Goal: Task Accomplishment & Management: Manage account settings

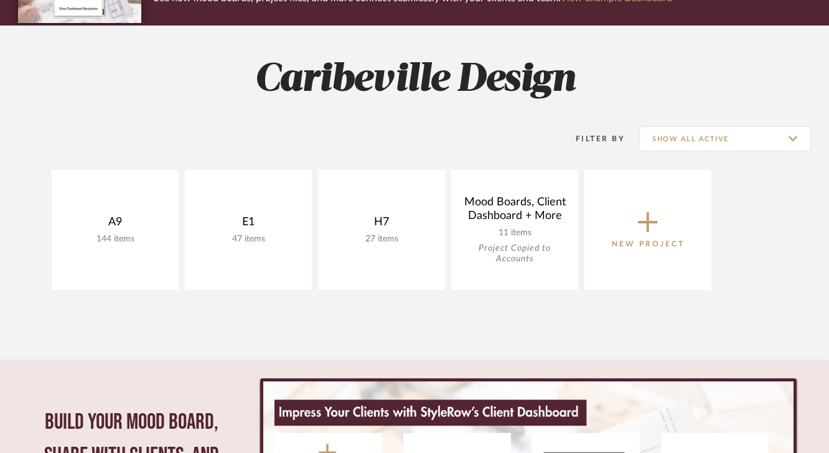
scroll to position [146, 0]
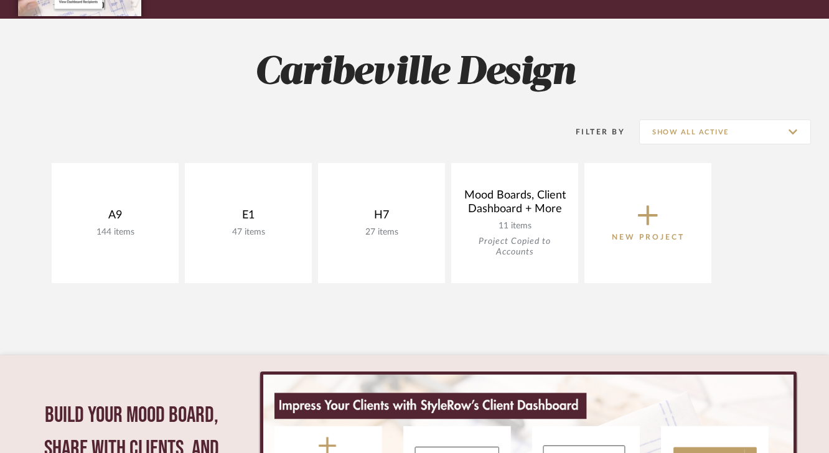
click at [669, 212] on span "New Project" at bounding box center [648, 222] width 73 height 41
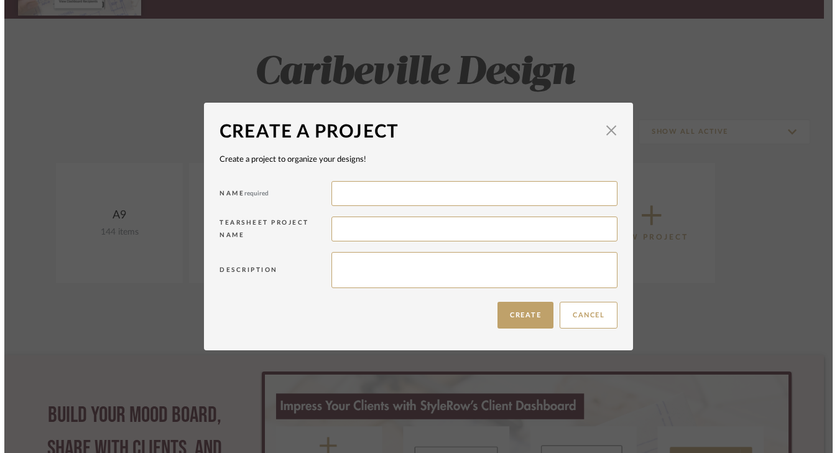
scroll to position [0, 0]
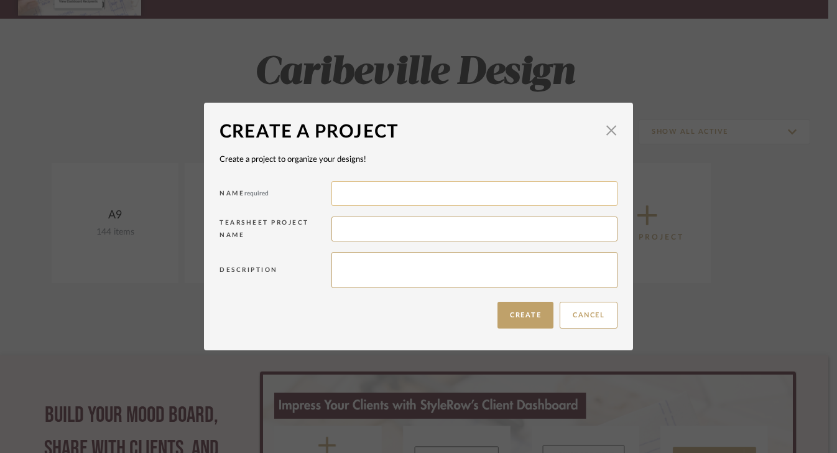
click at [509, 202] on input at bounding box center [475, 193] width 286 height 25
type input "G"
type input "Themes"
click at [521, 312] on button "Create" at bounding box center [526, 315] width 56 height 27
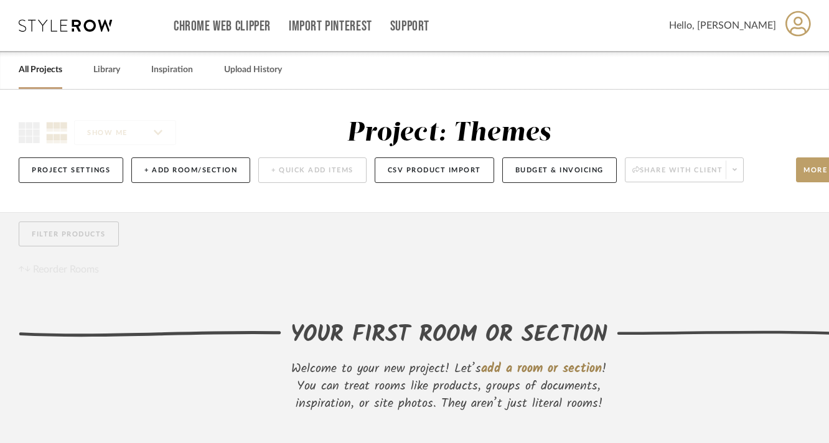
scroll to position [87, 0]
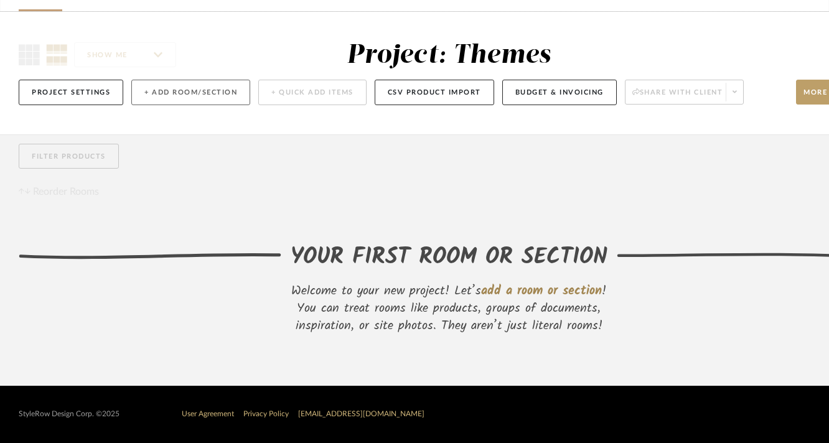
click at [210, 86] on button "+ Add Room/Section" at bounding box center [190, 93] width 119 height 26
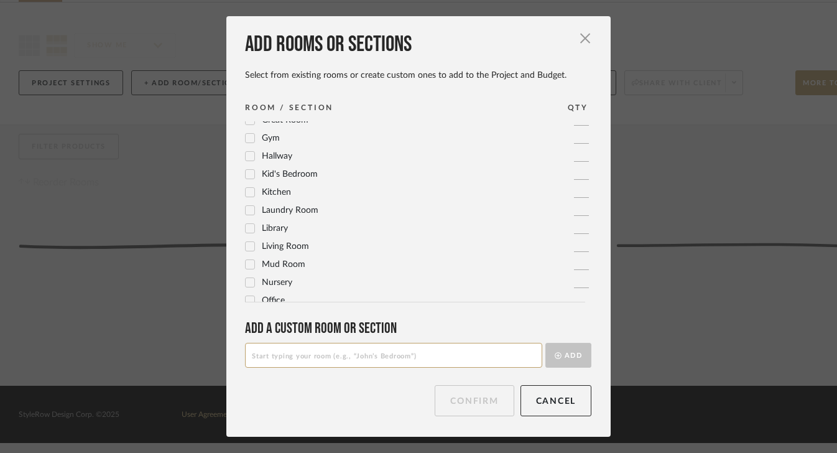
scroll to position [274, 0]
click at [304, 360] on input at bounding box center [393, 355] width 297 height 25
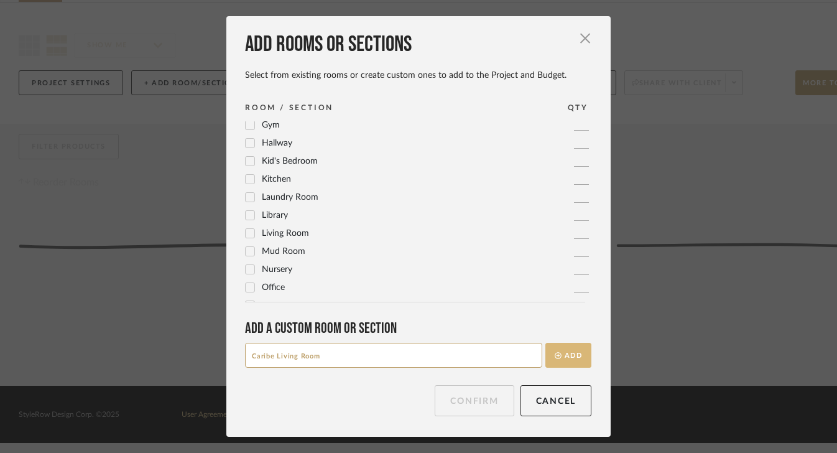
type input "Caribe Living Room"
click at [563, 354] on button "Add" at bounding box center [569, 355] width 46 height 25
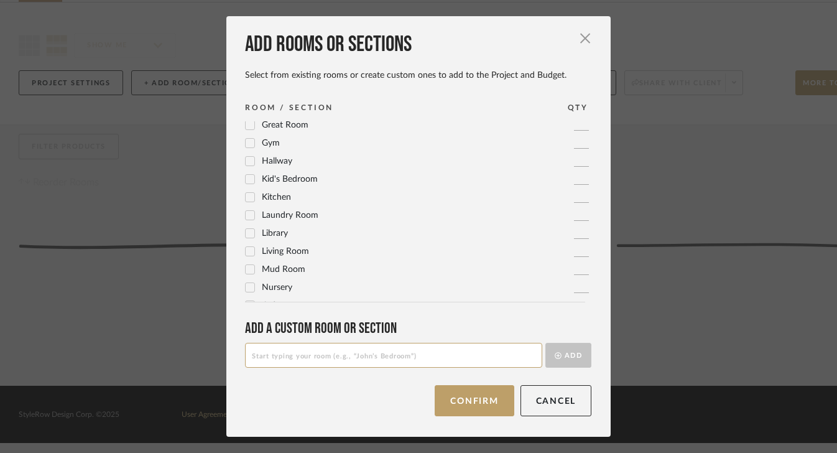
scroll to position [0, 0]
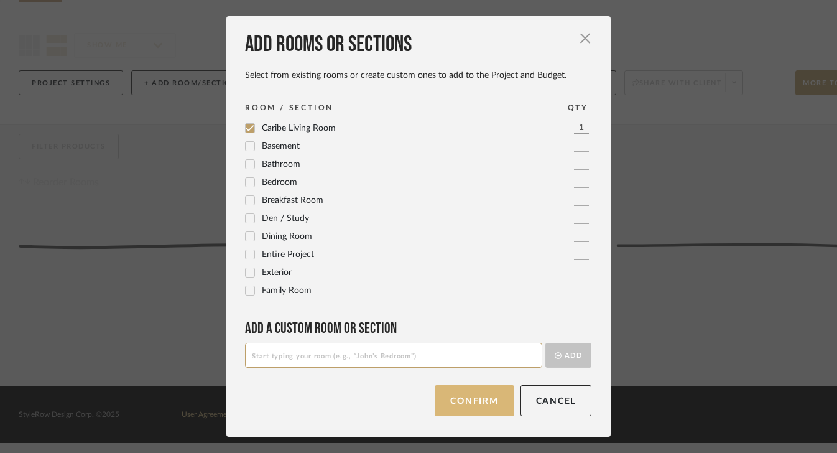
click at [467, 398] on button "Confirm" at bounding box center [474, 400] width 79 height 31
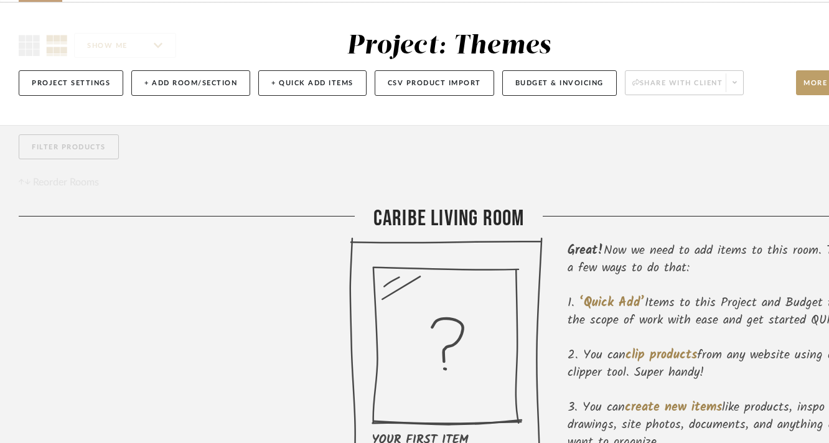
scroll to position [87, 67]
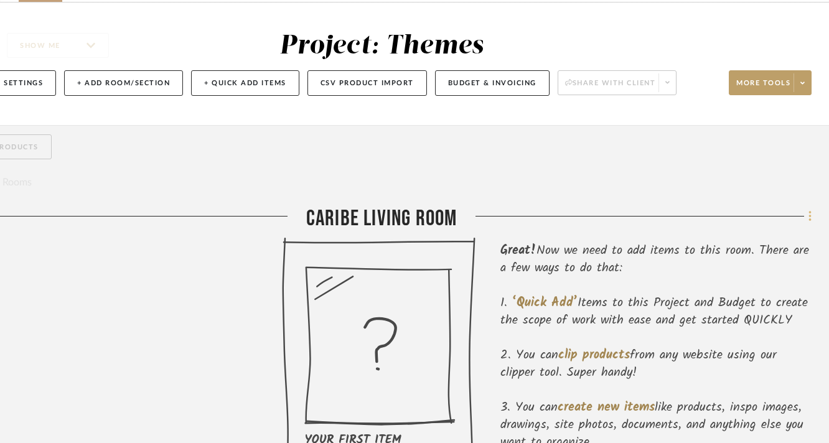
click at [809, 213] on icon at bounding box center [809, 216] width 2 height 11
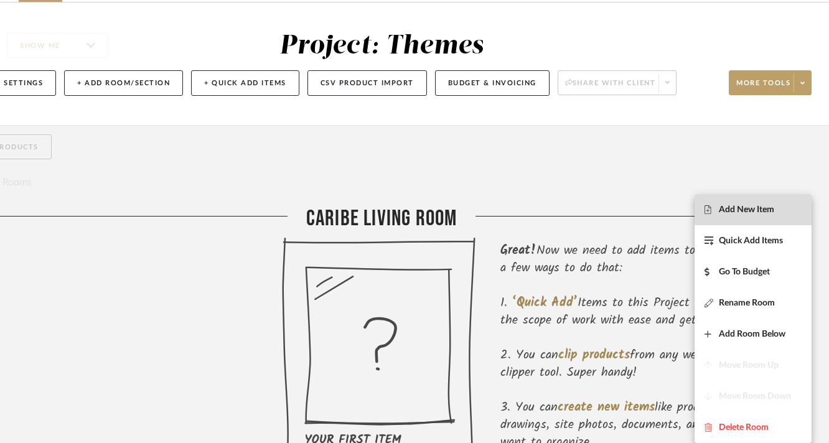
click at [791, 208] on span "Add New Item" at bounding box center [752, 210] width 97 height 11
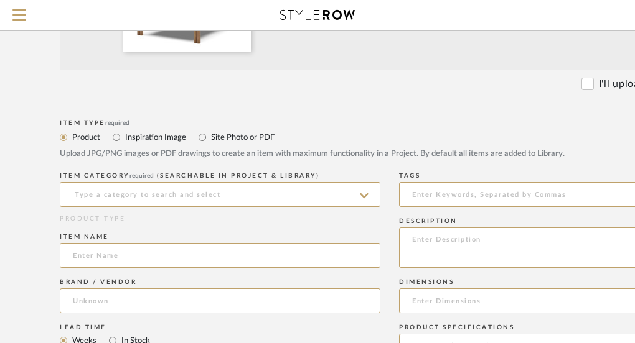
scroll to position [441, 58]
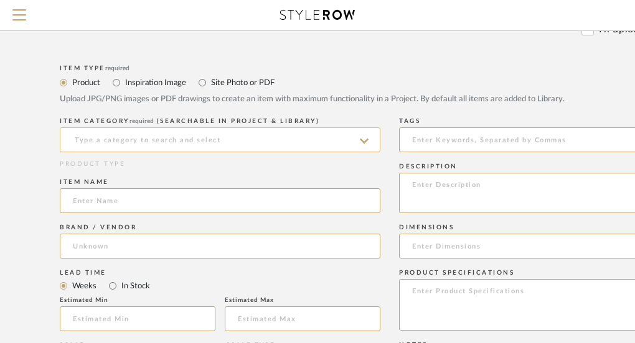
click at [130, 137] on input at bounding box center [220, 140] width 320 height 25
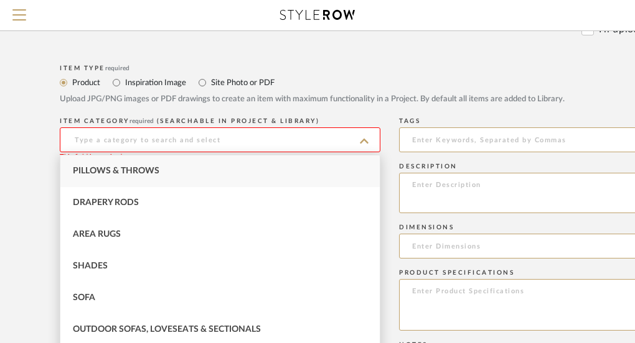
click at [130, 137] on input at bounding box center [220, 140] width 320 height 25
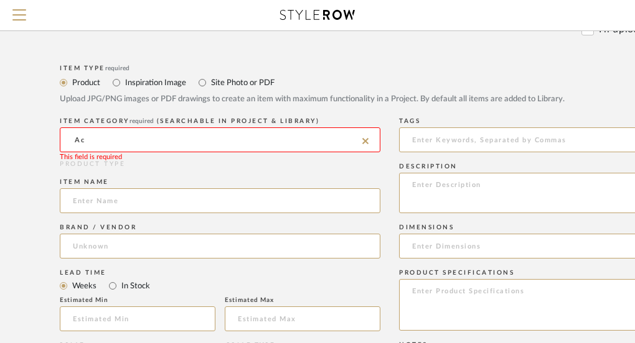
type input "A"
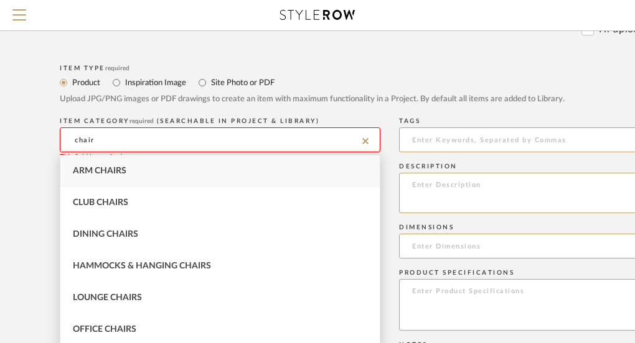
click at [126, 174] on span "Arm Chairs" at bounding box center [100, 171] width 54 height 9
type input "Arm Chairs"
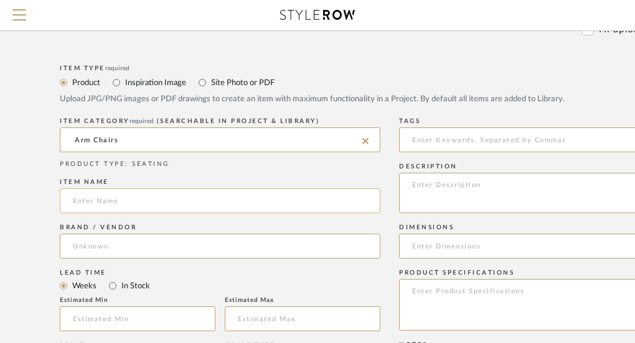
click at [124, 201] on input at bounding box center [220, 201] width 320 height 25
click at [169, 200] on input at bounding box center [220, 201] width 320 height 25
type input "Calatrava Chair"
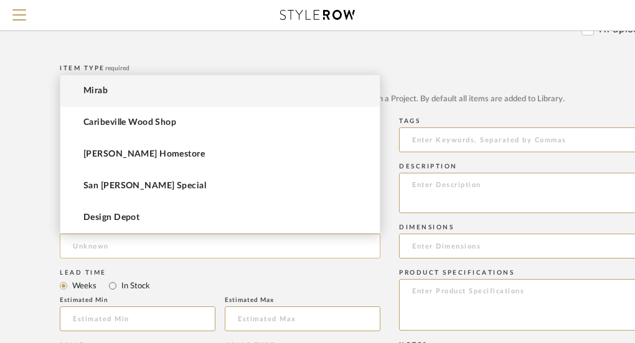
click at [159, 245] on input at bounding box center [220, 246] width 320 height 25
type input "Baers"
click at [203, 300] on div "Estimated Min" at bounding box center [138, 300] width 156 height 7
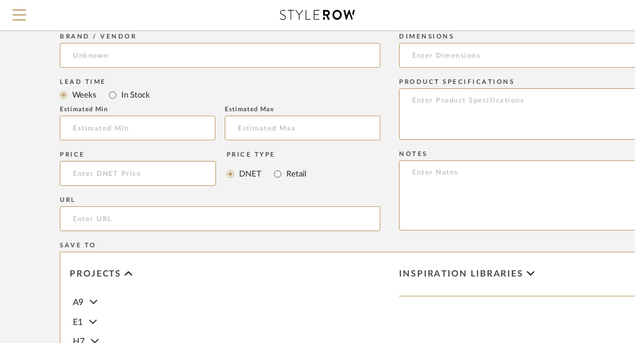
scroll to position [644, 58]
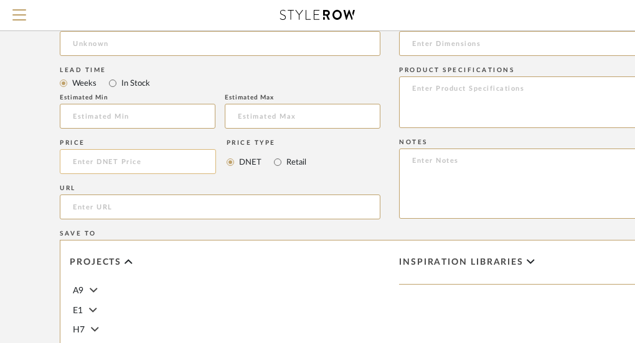
click at [123, 166] on input at bounding box center [138, 161] width 156 height 25
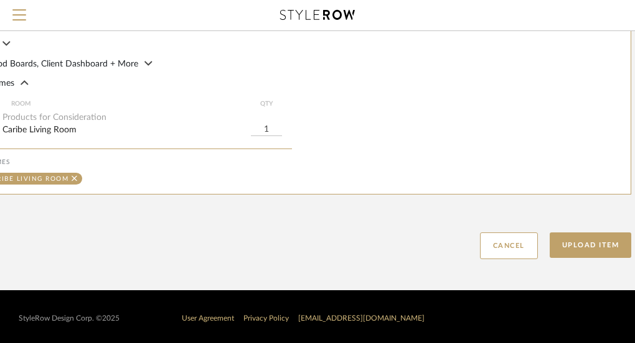
scroll to position [930, 261]
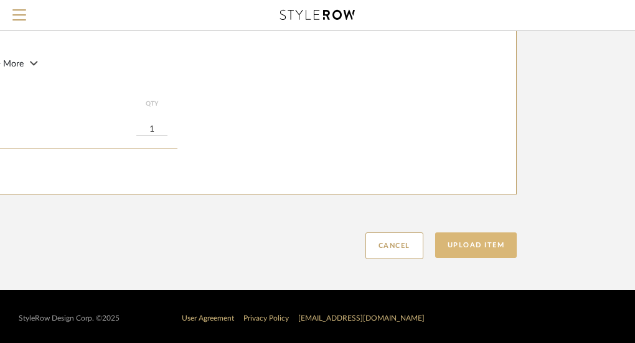
type input "$1,999.99"
click at [462, 241] on button "Upload Item" at bounding box center [476, 246] width 82 height 26
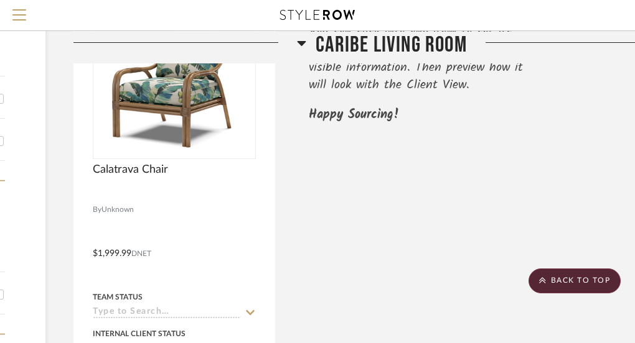
scroll to position [246, 189]
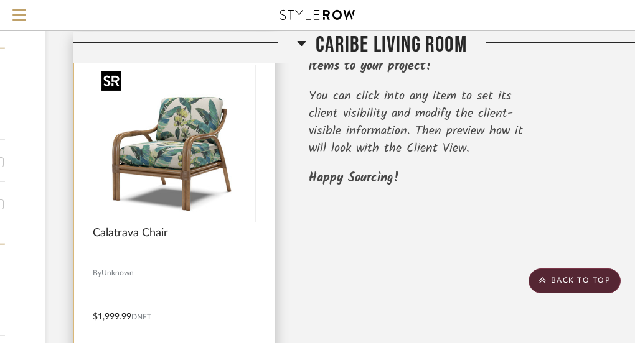
click at [190, 193] on div at bounding box center [174, 144] width 163 height 158
click at [185, 185] on img "0" at bounding box center [174, 144] width 156 height 156
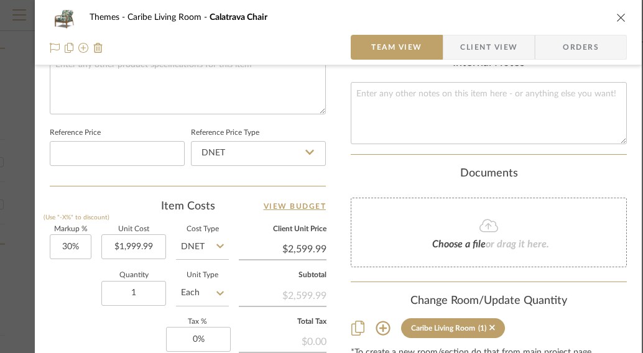
scroll to position [665, 0]
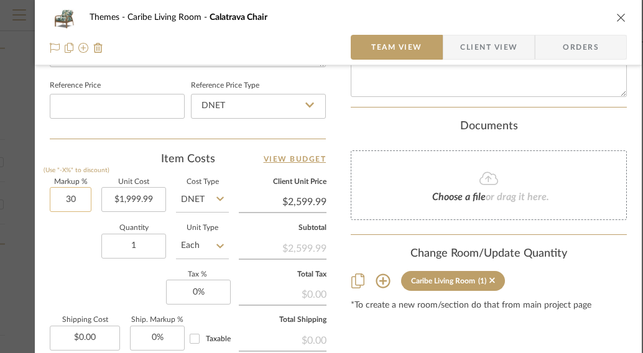
click at [70, 200] on input "30" at bounding box center [71, 199] width 42 height 25
type input "18.5%"
click at [148, 246] on input "1" at bounding box center [133, 246] width 65 height 25
type input "$2,369.99"
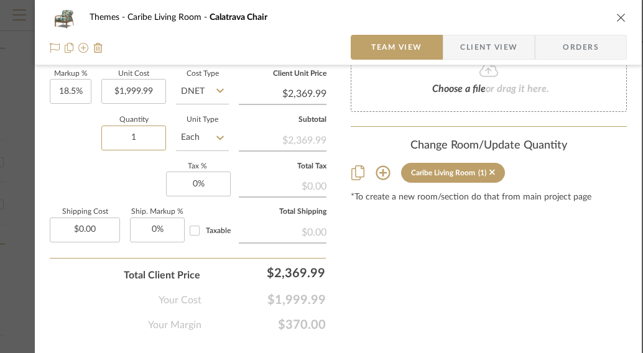
scroll to position [811, 0]
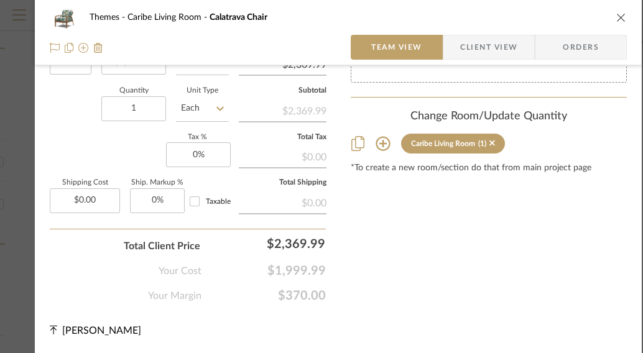
click at [623, 22] on button "close" at bounding box center [621, 17] width 11 height 11
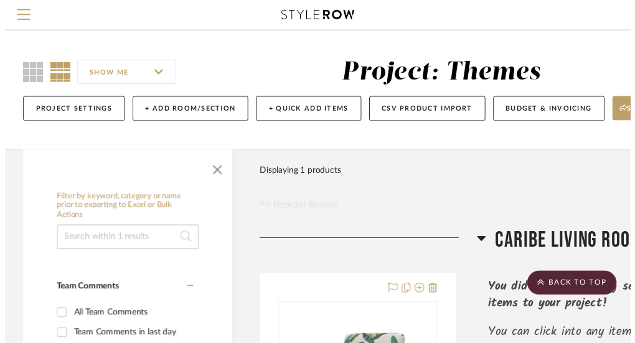
scroll to position [246, 189]
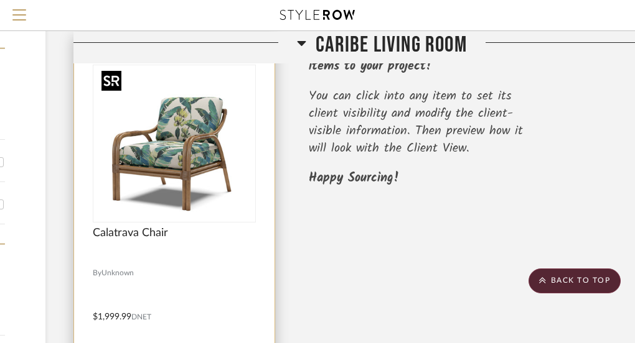
click at [195, 179] on img "0" at bounding box center [174, 144] width 156 height 156
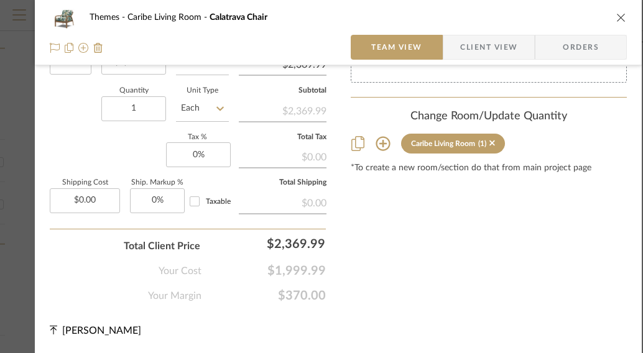
scroll to position [809, 0]
click at [624, 16] on icon "close" at bounding box center [622, 17] width 10 height 10
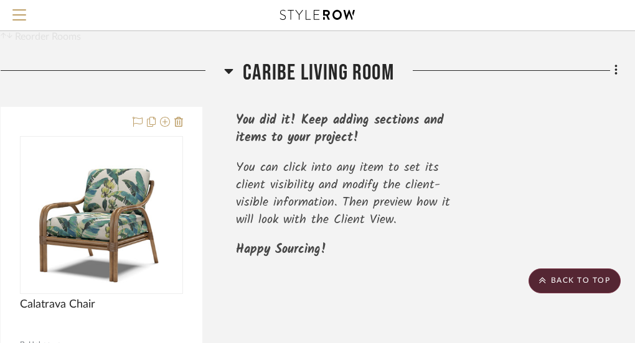
scroll to position [134, 261]
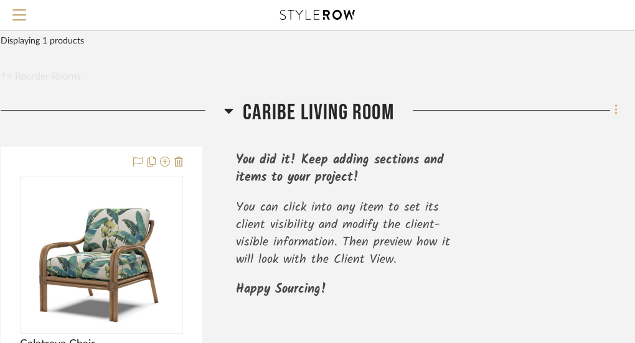
click at [615, 113] on icon at bounding box center [616, 110] width 4 height 14
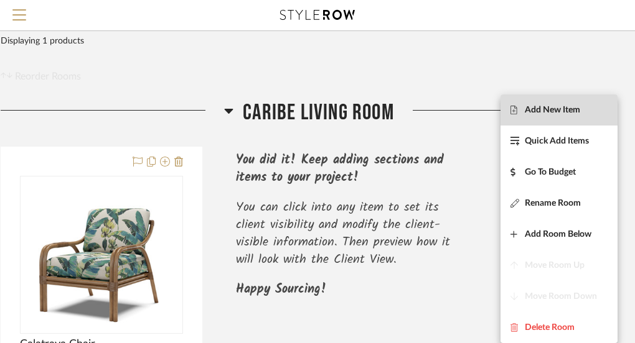
click at [562, 108] on span "Add New Item" at bounding box center [551, 110] width 55 height 11
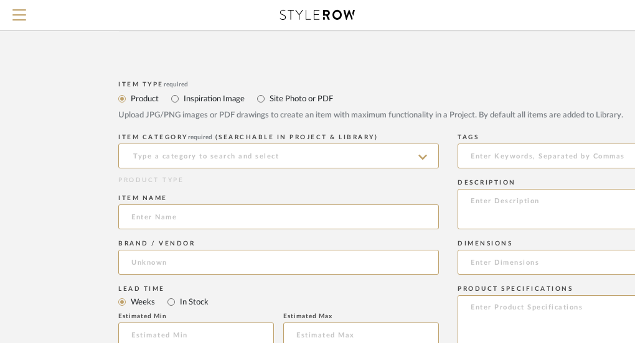
scroll to position [426, 0]
click at [424, 156] on icon at bounding box center [422, 156] width 9 height 5
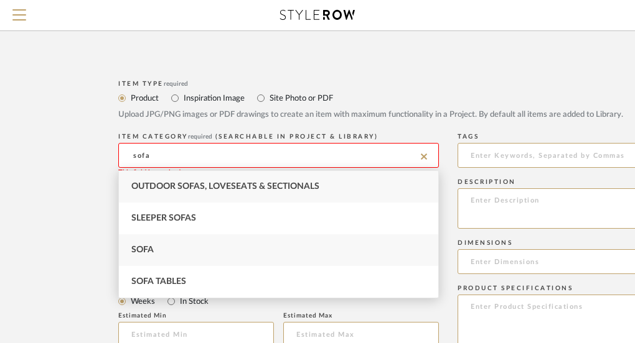
click at [342, 242] on div "Sofa" at bounding box center [278, 251] width 319 height 32
type input "Sofa"
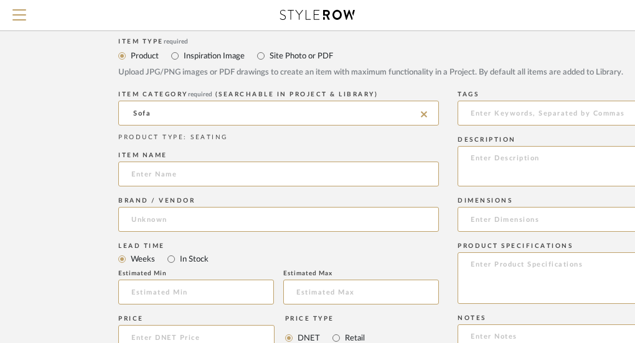
scroll to position [518, 0]
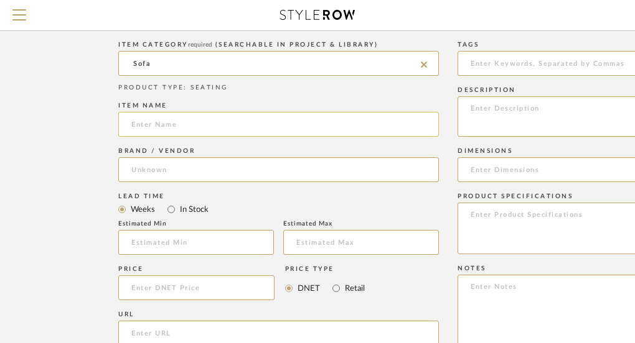
click at [147, 123] on input at bounding box center [278, 124] width 320 height 25
type input "Windsurfer Sofa"
click at [157, 169] on input at bounding box center [278, 169] width 320 height 25
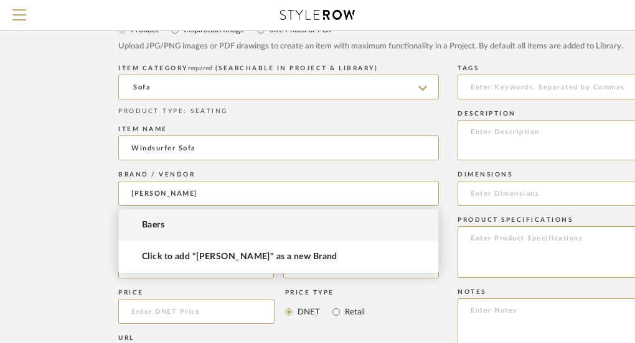
scroll to position [480, 0]
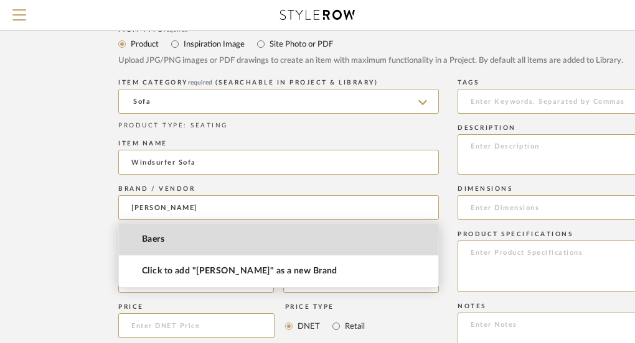
click at [169, 243] on mat-option "Baers" at bounding box center [278, 240] width 319 height 32
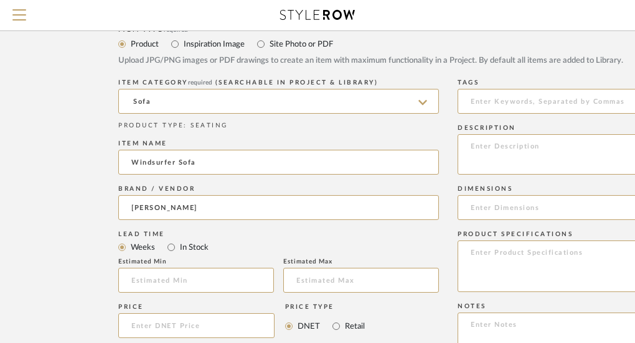
type input "Baers"
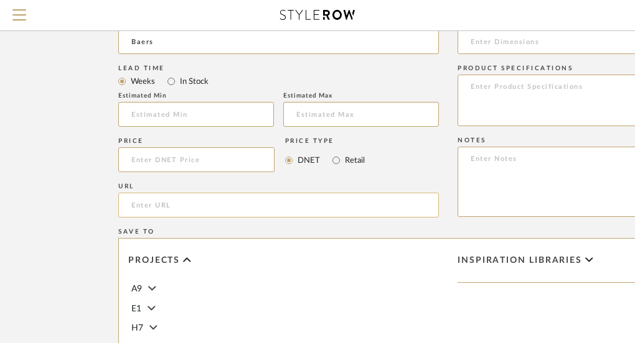
scroll to position [641, 0]
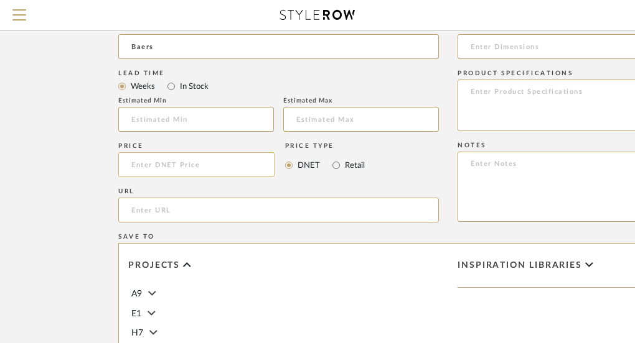
click at [162, 159] on input at bounding box center [196, 164] width 156 height 25
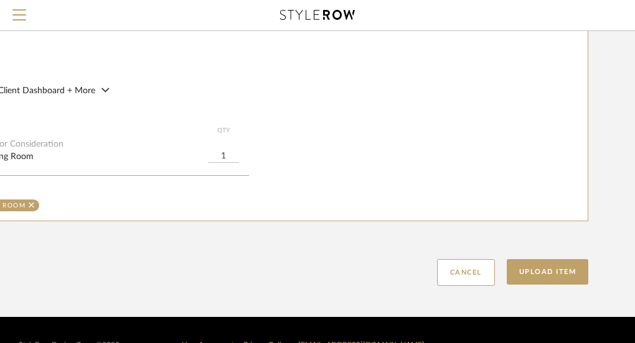
scroll to position [903, 210]
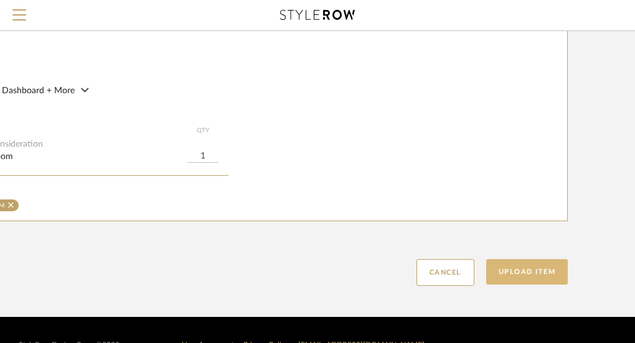
type input "$4,399.99"
click at [551, 275] on button "Upload Item" at bounding box center [527, 272] width 82 height 26
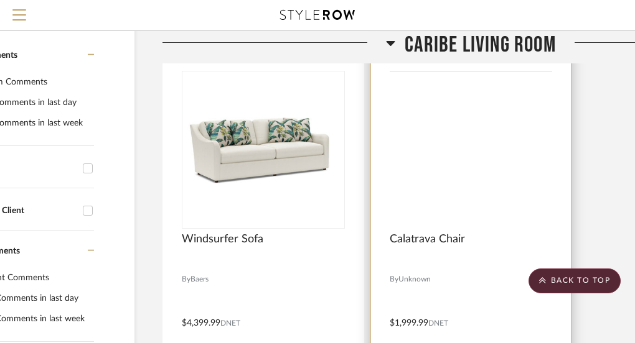
scroll to position [152, 100]
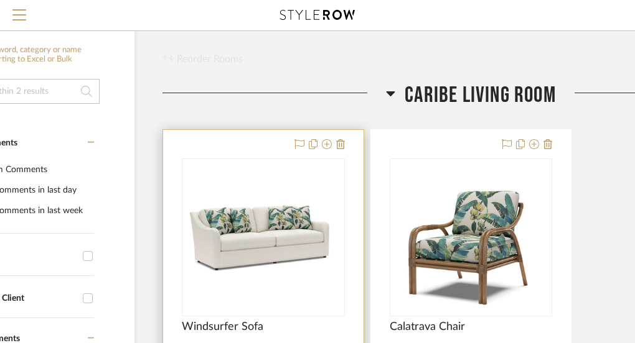
click at [291, 233] on img "0" at bounding box center [263, 238] width 161 height 72
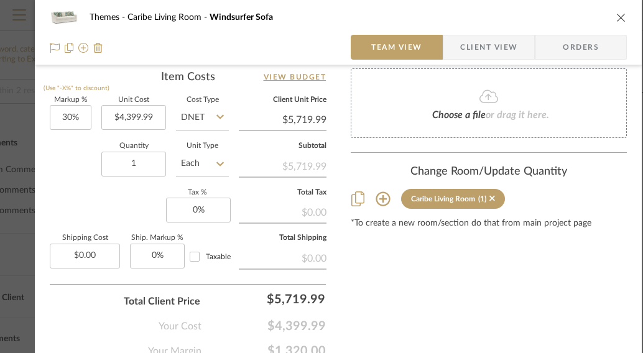
scroll to position [756, 0]
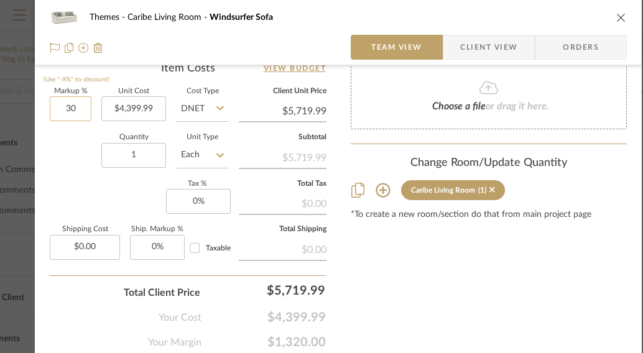
click at [72, 109] on input "30" at bounding box center [71, 108] width 42 height 25
type input "3"
type input "18.5%"
click at [139, 148] on input "1" at bounding box center [133, 155] width 65 height 25
type input "$5,213.99"
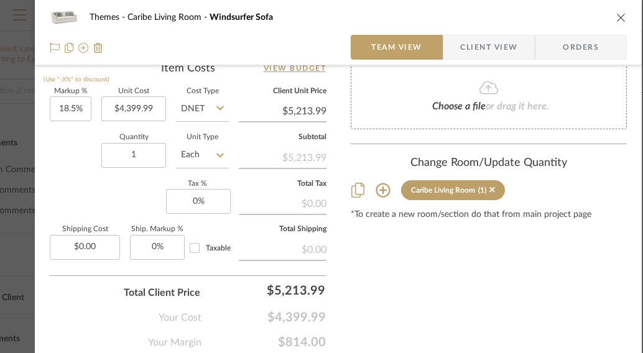
click at [622, 13] on icon "close" at bounding box center [622, 17] width 10 height 10
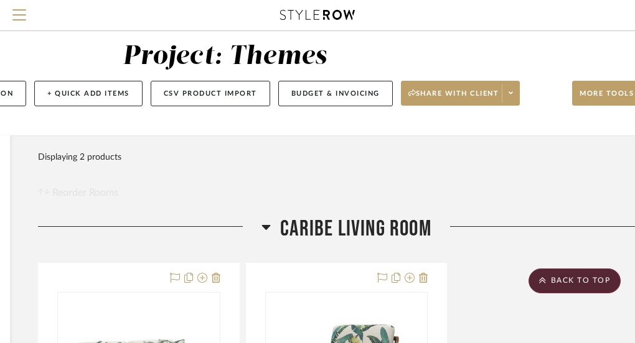
scroll to position [18, 261]
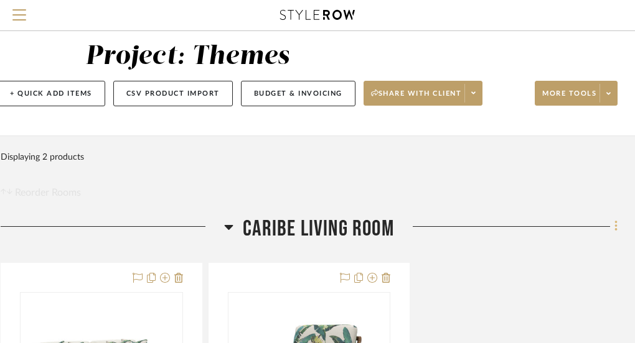
click at [615, 230] on icon at bounding box center [616, 227] width 4 height 14
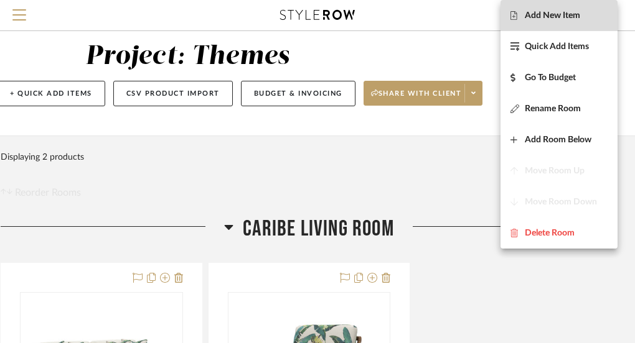
click at [556, 18] on span "Add New Item" at bounding box center [551, 16] width 55 height 11
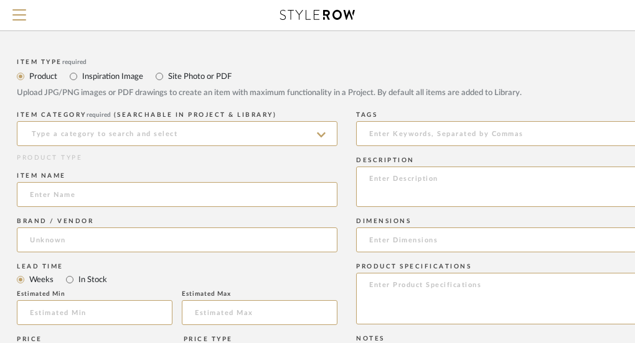
scroll to position [442, 101]
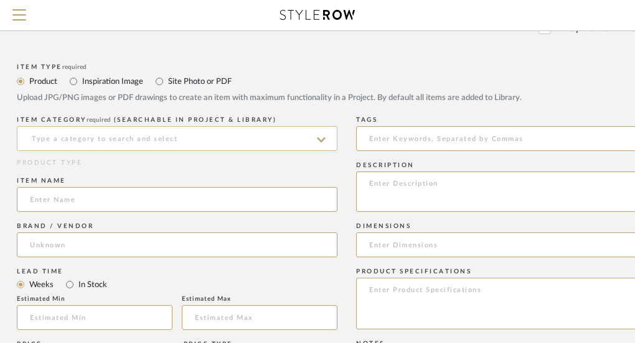
click at [123, 133] on input at bounding box center [177, 138] width 320 height 25
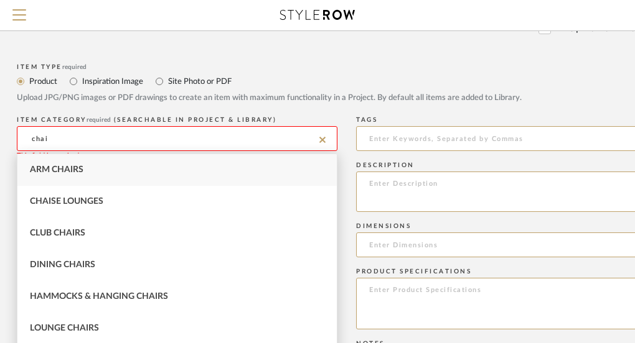
click at [113, 167] on div "Arm Chairs" at bounding box center [176, 170] width 319 height 32
type input "Arm Chairs"
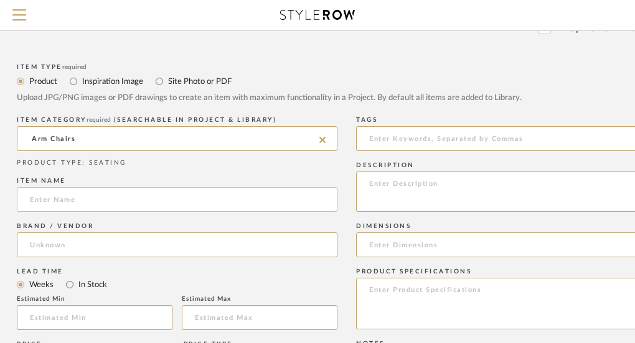
click at [105, 201] on input at bounding box center [177, 199] width 320 height 25
type input "Diamond Cove Swivel Chair"
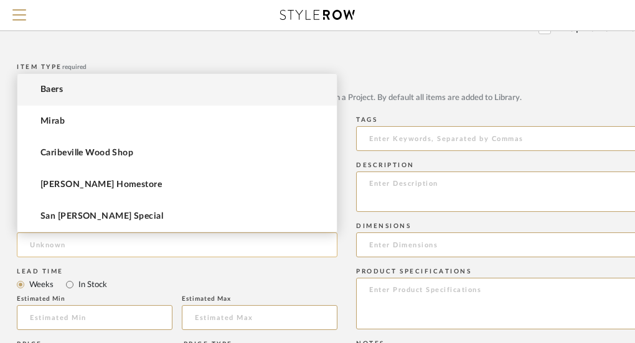
click at [88, 255] on input at bounding box center [177, 245] width 320 height 25
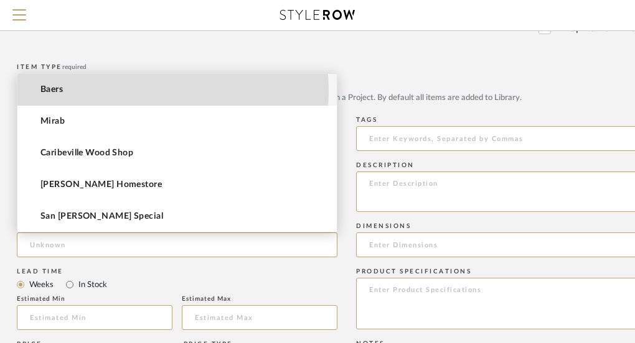
click at [111, 91] on mat-option "Baers" at bounding box center [176, 90] width 319 height 32
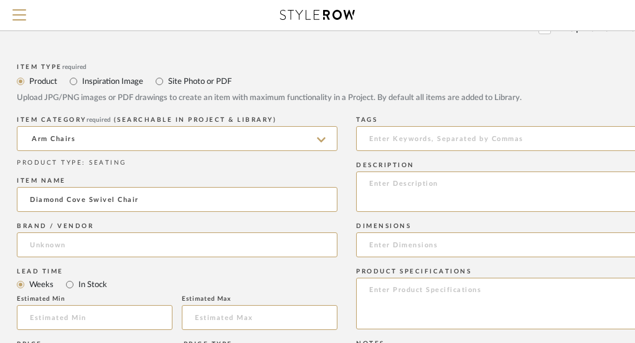
type input "Baers"
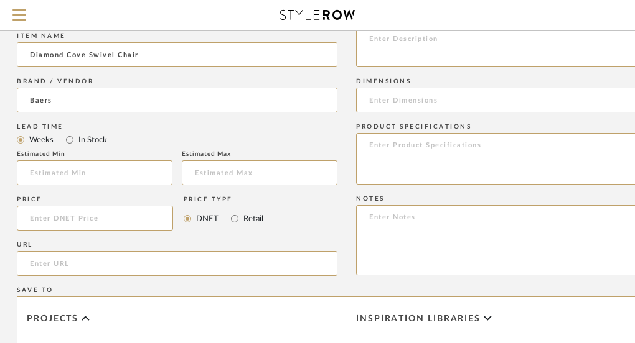
scroll to position [589, 101]
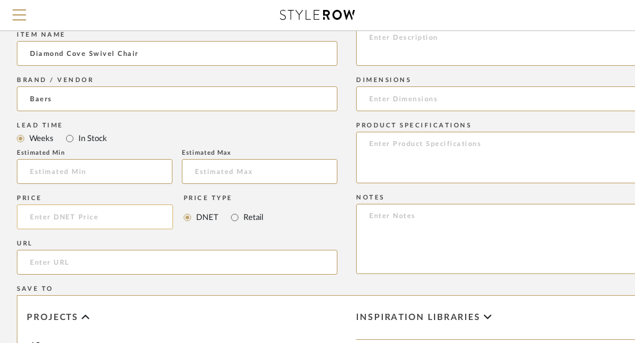
click at [131, 217] on input at bounding box center [95, 217] width 156 height 25
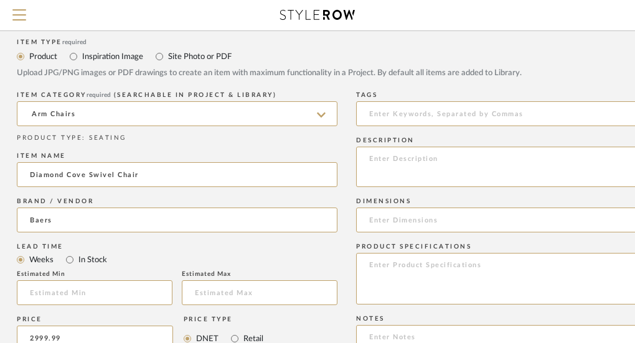
scroll to position [470, 101]
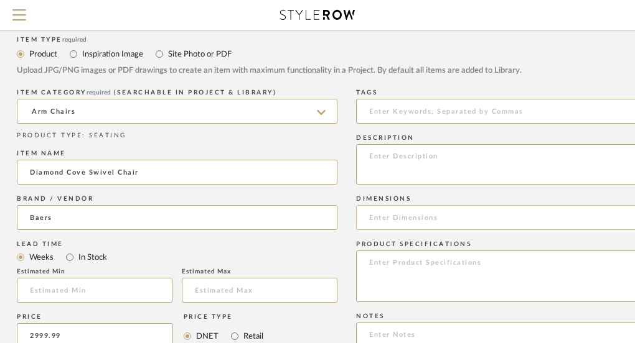
type input "$2,999.99"
click at [412, 211] on input at bounding box center [516, 217] width 320 height 25
paste input "32.5W x 37.5D x 34.5H in."
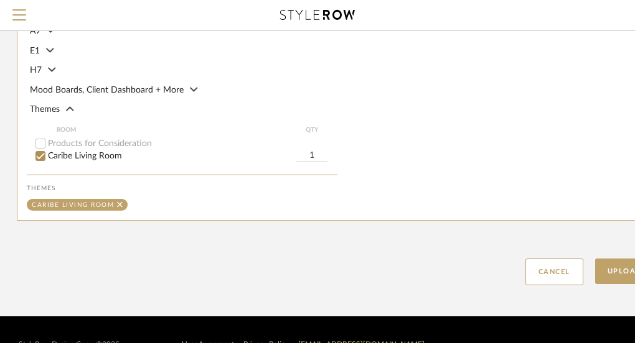
scroll to position [930, 101]
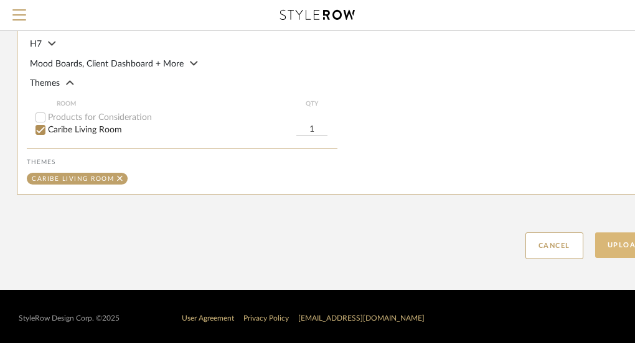
type input "32.5W x 37.5D x 34.5H in."
click at [621, 240] on button "Upload Item" at bounding box center [636, 246] width 82 height 26
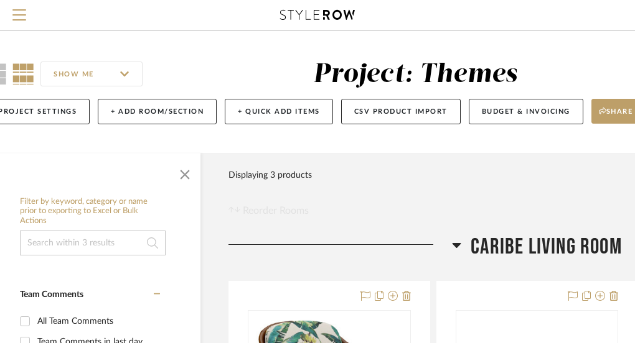
scroll to position [0, 96]
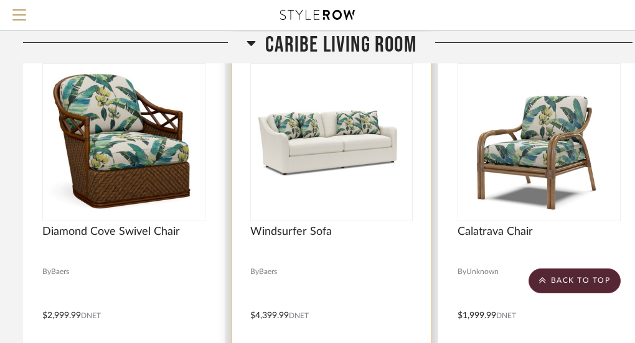
click at [353, 182] on div "0" at bounding box center [332, 142] width 162 height 157
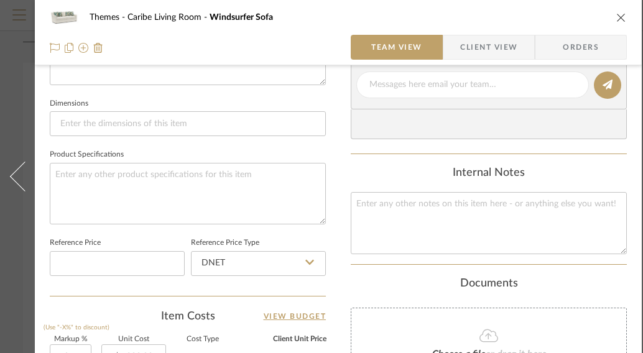
scroll to position [508, 0]
click at [116, 123] on input at bounding box center [188, 123] width 276 height 25
paste input "82.5W x 39.5D x 33.5H in."
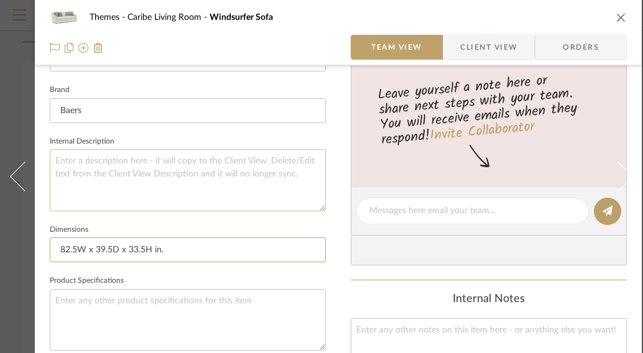
scroll to position [360, 0]
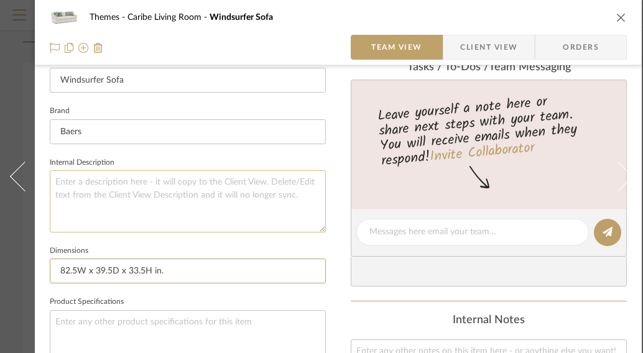
type input "82.5W x 39.5D x 33.5H in."
click at [111, 184] on textarea at bounding box center [188, 201] width 276 height 62
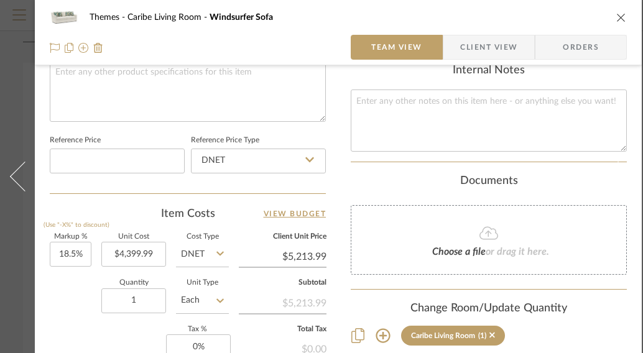
scroll to position [590, 0]
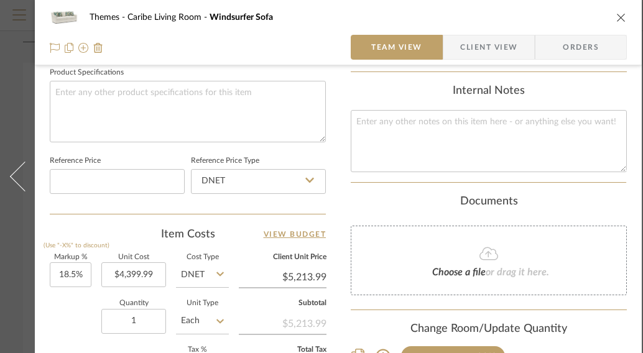
click at [624, 20] on icon "close" at bounding box center [622, 17] width 10 height 10
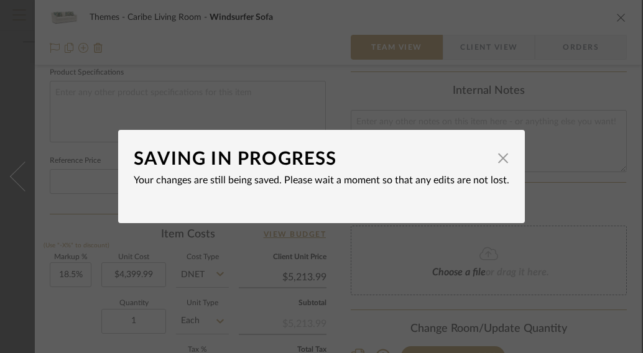
click at [506, 154] on dialog-content "SAVING IN PROGRESS × Your changes are still being saved. Please wait a moment s…" at bounding box center [321, 176] width 407 height 93
click at [498, 158] on span "button" at bounding box center [503, 158] width 25 height 25
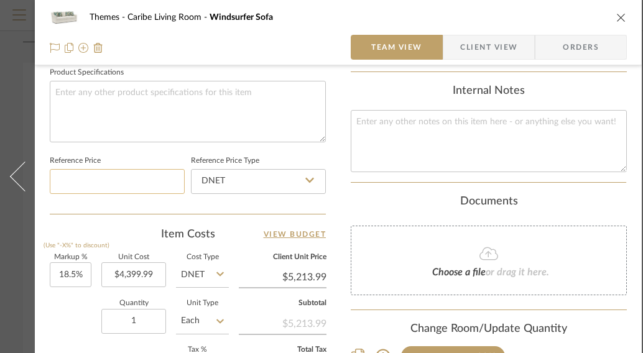
click at [128, 187] on input at bounding box center [117, 181] width 135 height 25
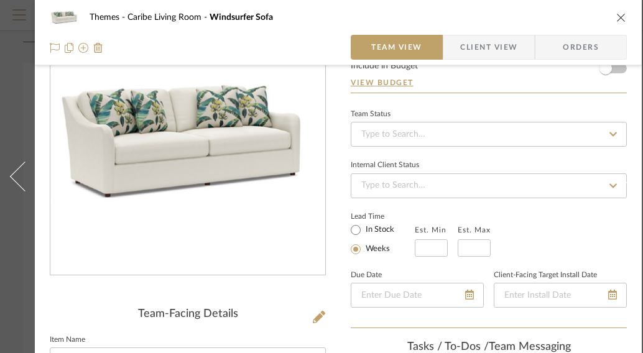
scroll to position [0, 0]
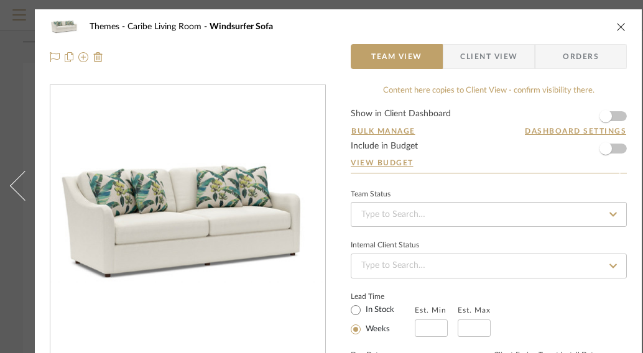
click at [620, 26] on icon "close" at bounding box center [622, 27] width 10 height 10
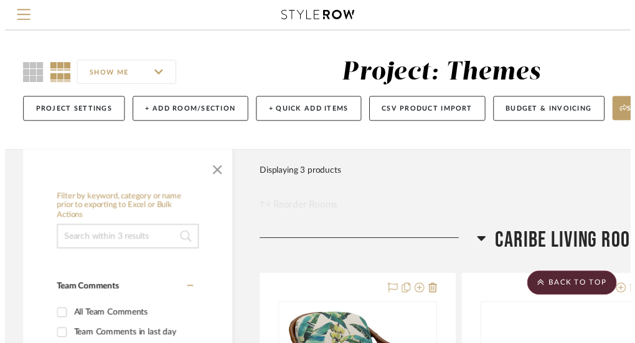
scroll to position [247, 239]
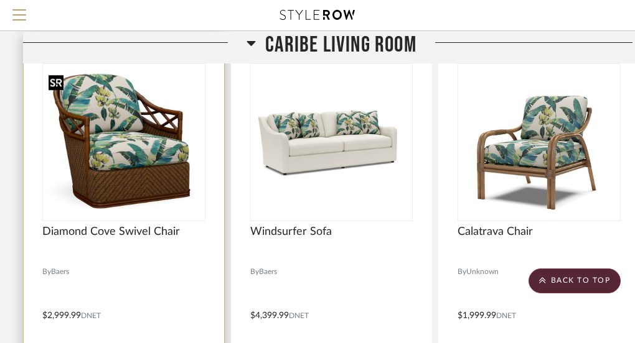
click at [160, 176] on img "0" at bounding box center [124, 143] width 161 height 146
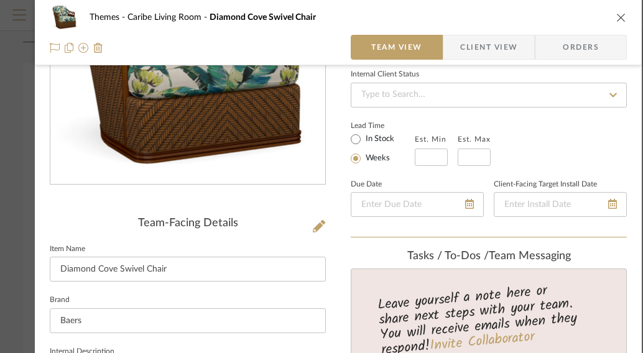
scroll to position [30, 0]
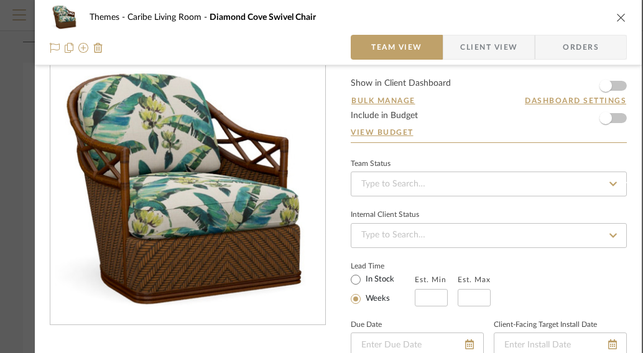
click at [619, 17] on icon "close" at bounding box center [622, 17] width 10 height 10
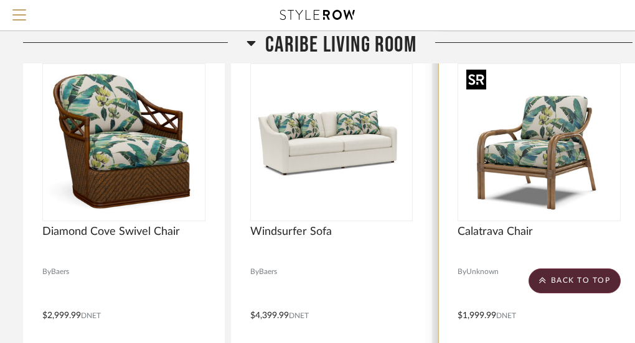
click at [556, 144] on img "0" at bounding box center [539, 143] width 156 height 156
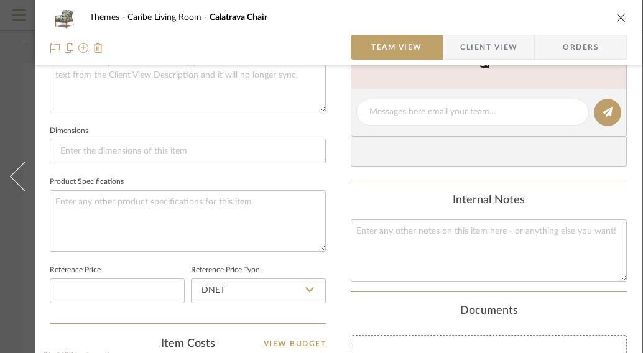
scroll to position [449, 0]
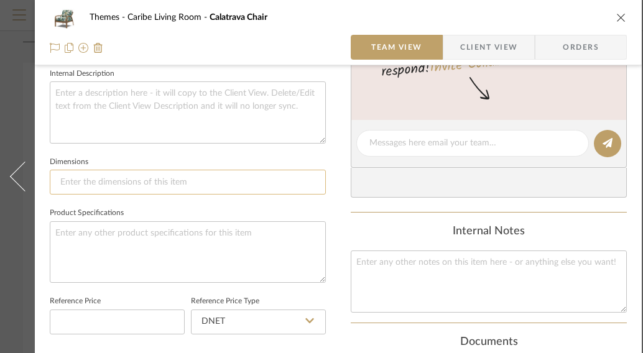
click at [116, 182] on input at bounding box center [188, 182] width 276 height 25
paste input "29W x 33D x 34H in."
type input "29W x 33D x 34H in."
click at [143, 315] on input at bounding box center [117, 322] width 135 height 25
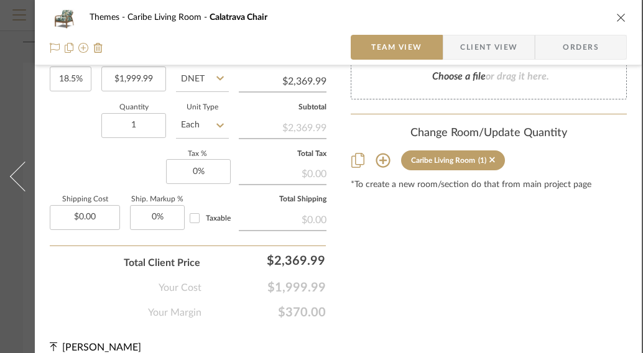
scroll to position [797, 0]
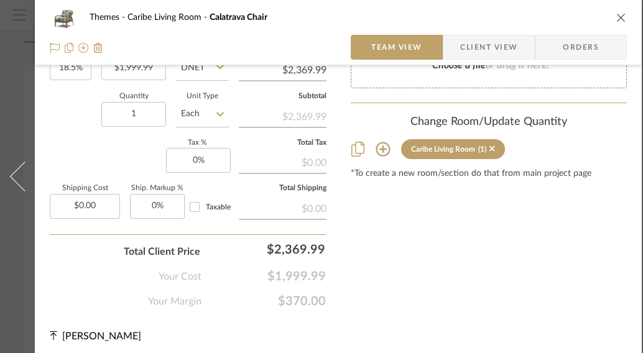
click at [621, 19] on icon "close" at bounding box center [622, 17] width 10 height 10
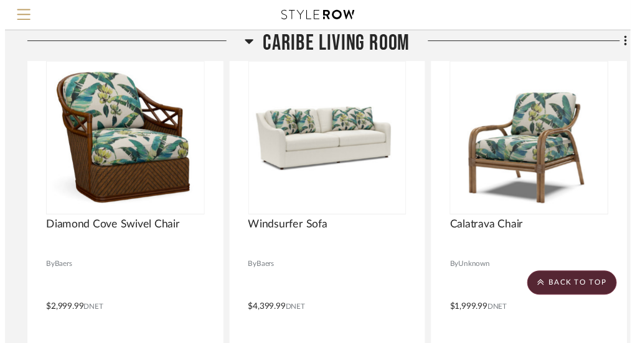
scroll to position [247, 239]
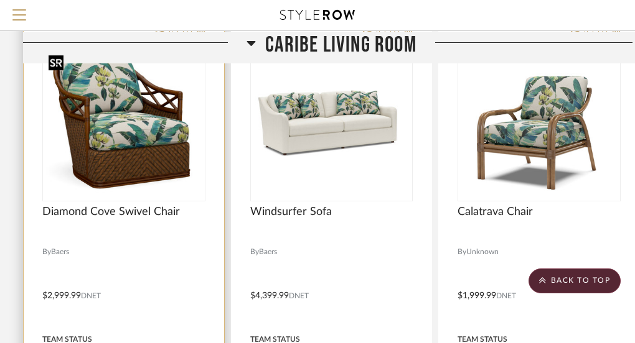
click at [147, 140] on img "0" at bounding box center [124, 122] width 161 height 145
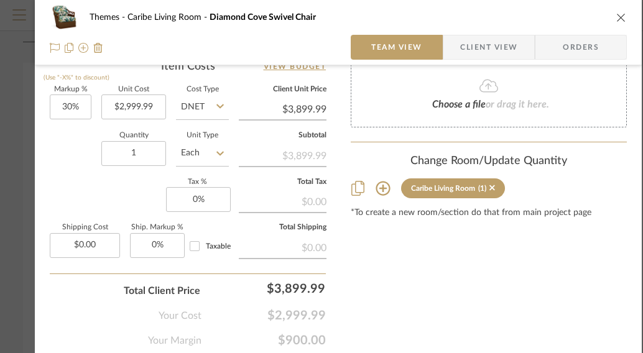
scroll to position [761, 0]
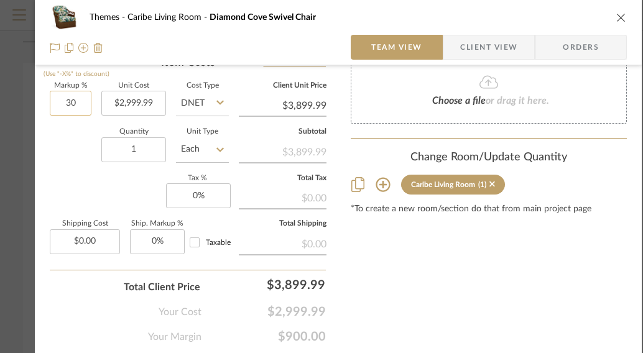
click at [72, 103] on input "30" at bounding box center [71, 103] width 42 height 25
type input "3"
type input "18.5%"
click at [71, 149] on div "Quantity 1 Unit Type Each" at bounding box center [139, 151] width 179 height 44
type input "$3,554.99"
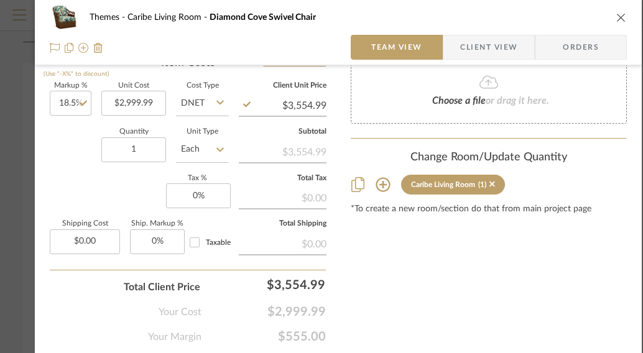
click at [622, 14] on icon "close" at bounding box center [622, 17] width 10 height 10
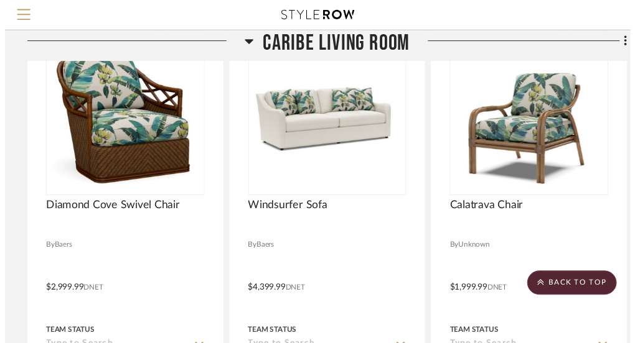
scroll to position [267, 239]
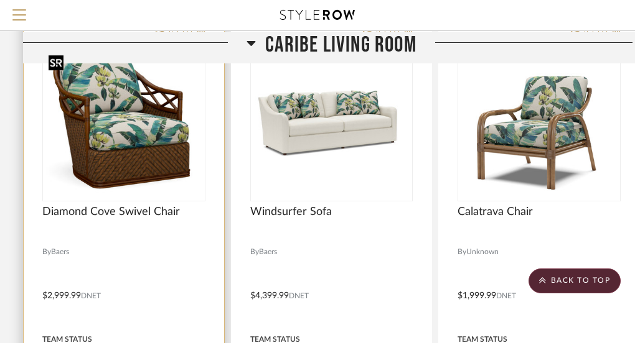
click at [125, 137] on img "0" at bounding box center [124, 122] width 161 height 145
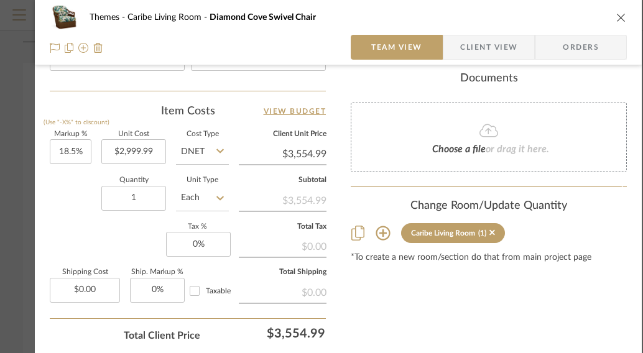
scroll to position [811, 0]
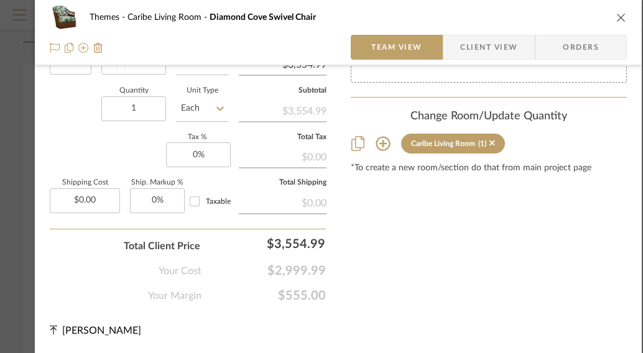
click at [618, 19] on icon "close" at bounding box center [622, 17] width 10 height 10
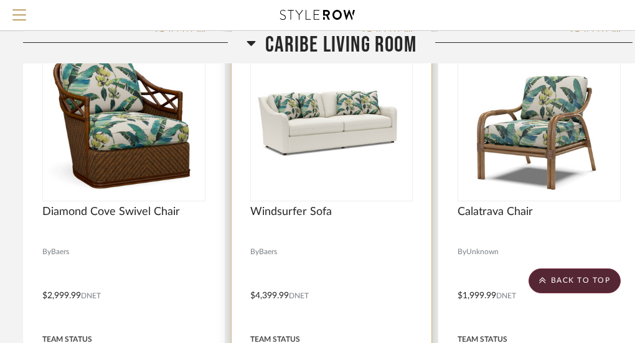
click at [375, 148] on img "0" at bounding box center [331, 122] width 161 height 72
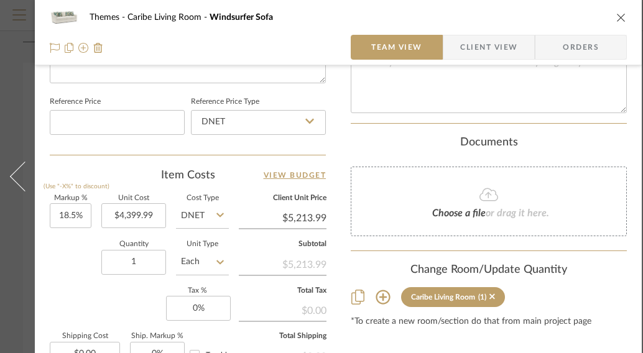
scroll to position [650, 0]
click at [623, 8] on div "Themes Caribe Living Room Windsurfer Sofa" at bounding box center [338, 17] width 577 height 25
click at [623, 16] on icon "close" at bounding box center [622, 17] width 10 height 10
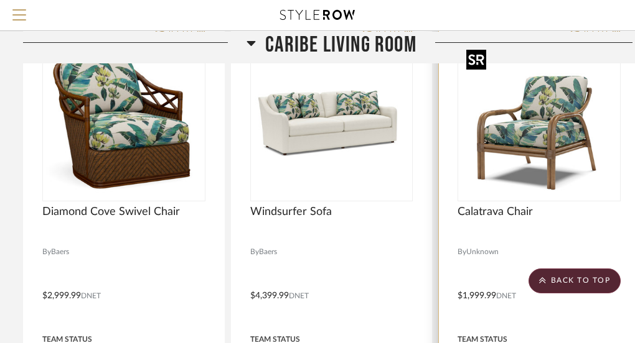
click at [539, 122] on img "0" at bounding box center [539, 123] width 156 height 156
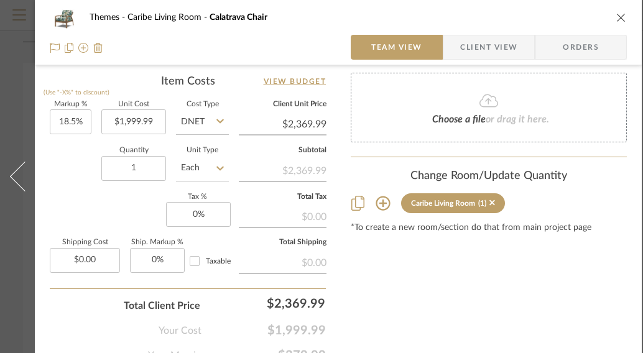
scroll to position [811, 0]
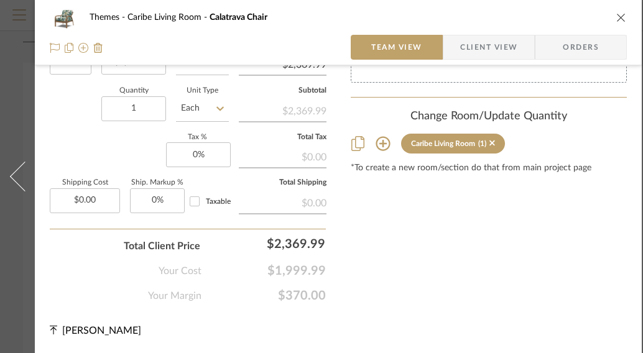
click at [622, 18] on icon "close" at bounding box center [622, 17] width 10 height 10
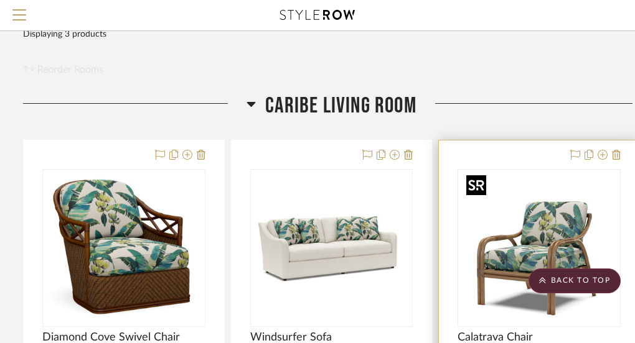
scroll to position [0, 239]
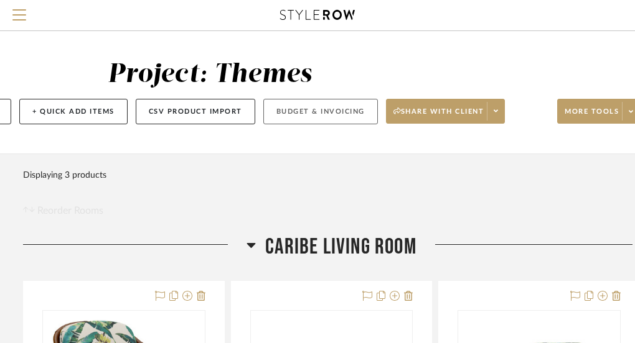
click at [325, 108] on button "Budget & Invoicing" at bounding box center [320, 112] width 114 height 26
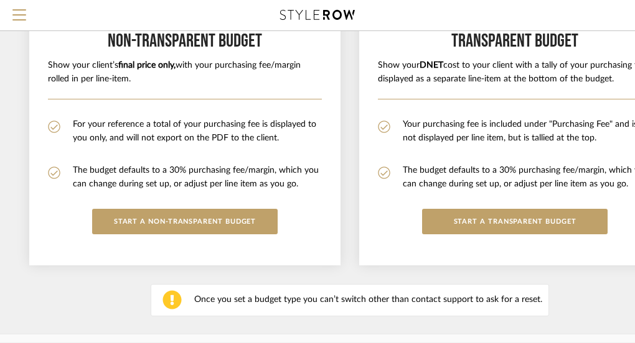
scroll to position [248, 97]
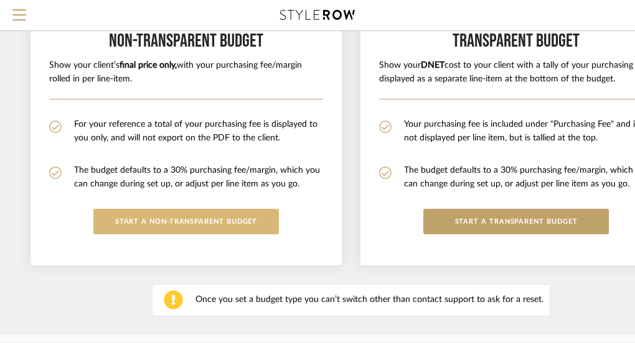
click at [251, 223] on button "START A Non-Transparent BUDGET" at bounding box center [185, 222] width 185 height 26
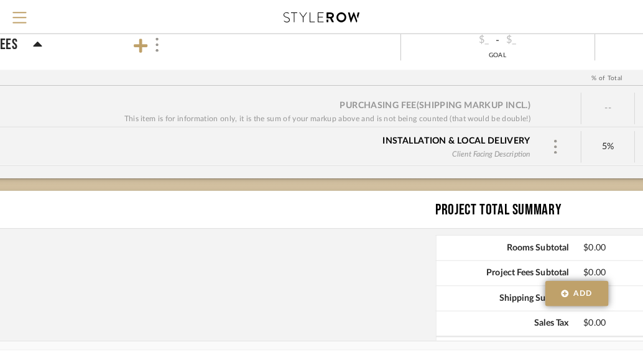
scroll to position [0, 0]
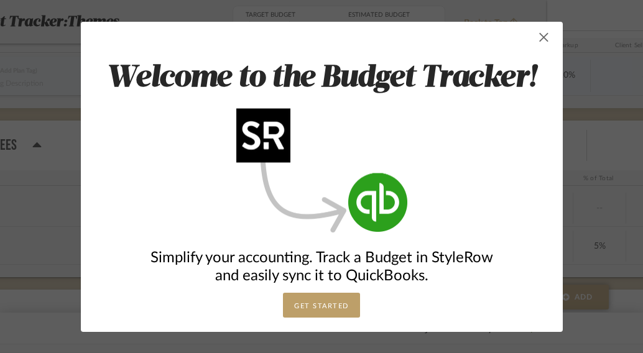
click at [544, 40] on span "button" at bounding box center [544, 37] width 25 height 25
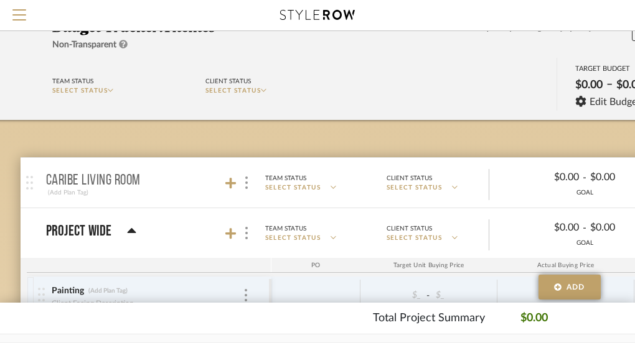
scroll to position [28, 0]
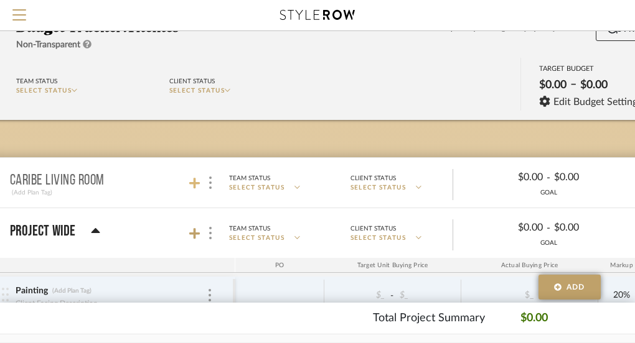
click at [192, 185] on icon at bounding box center [194, 183] width 11 height 12
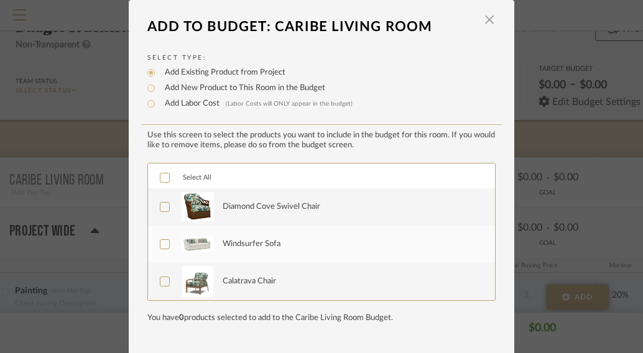
scroll to position [1, 0]
click at [193, 180] on span "Select All" at bounding box center [197, 177] width 29 height 7
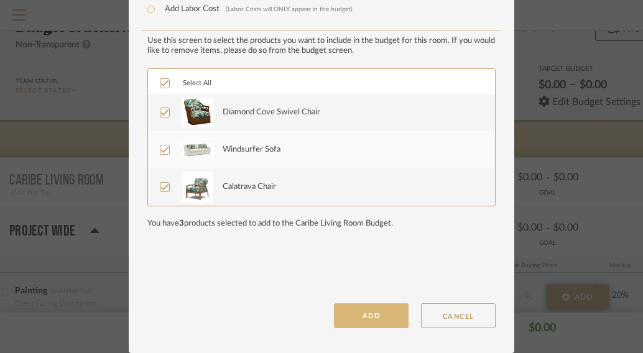
click at [371, 320] on button "ADD" at bounding box center [371, 316] width 75 height 25
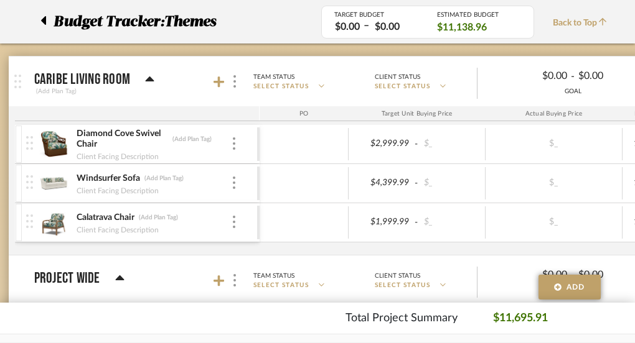
scroll to position [129, 0]
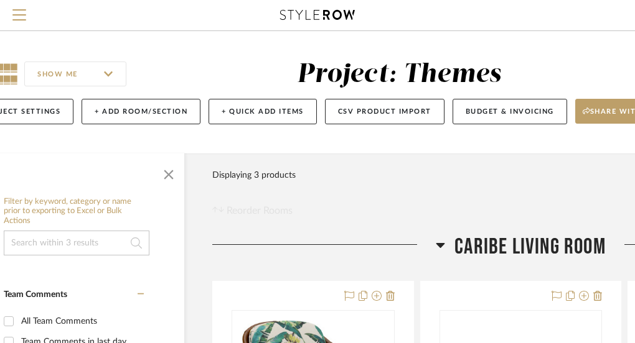
scroll to position [0, 52]
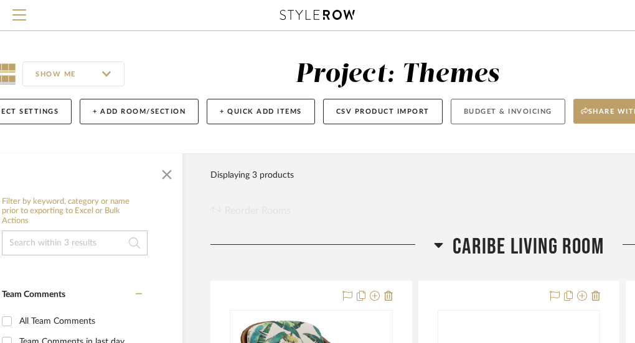
click at [472, 115] on button "Budget & Invoicing" at bounding box center [507, 112] width 114 height 26
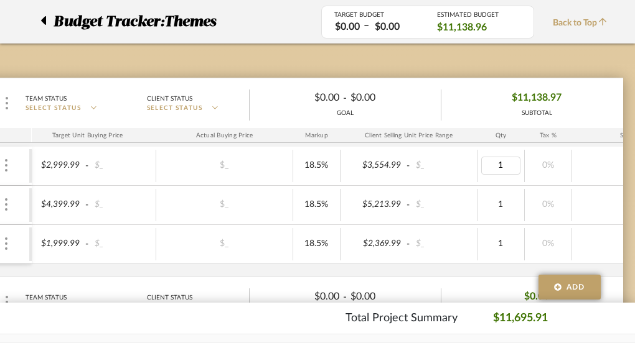
type input "2"
click at [454, 120] on mat-panel-description "Team Status SELECT STATUS Client Status SELECT STATUS $0.00 - $0.00 GOAL $14,69…" at bounding box center [329, 103] width 607 height 34
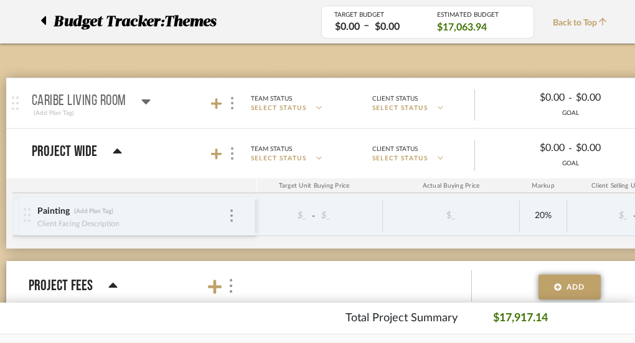
click at [146, 100] on icon at bounding box center [145, 102] width 9 height 5
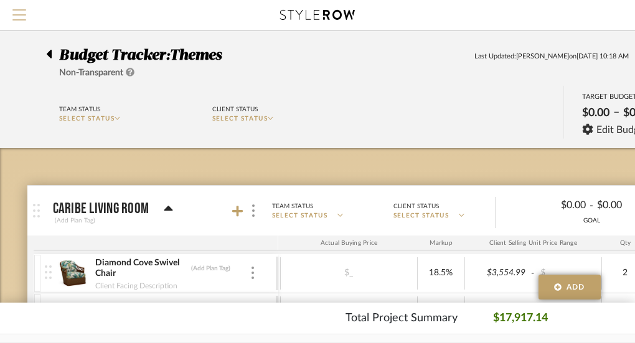
click at [26, 10] on span "Menu" at bounding box center [19, 9] width 14 height 1
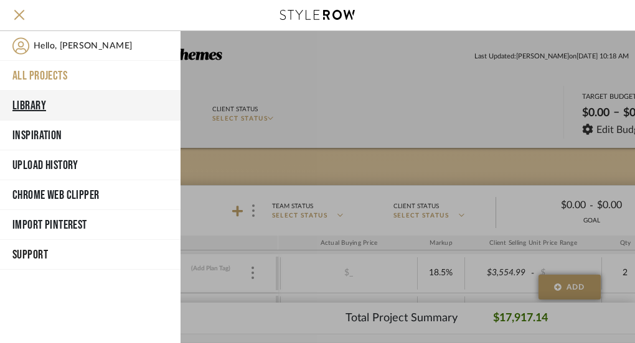
click at [35, 101] on button "Library" at bounding box center [90, 106] width 180 height 30
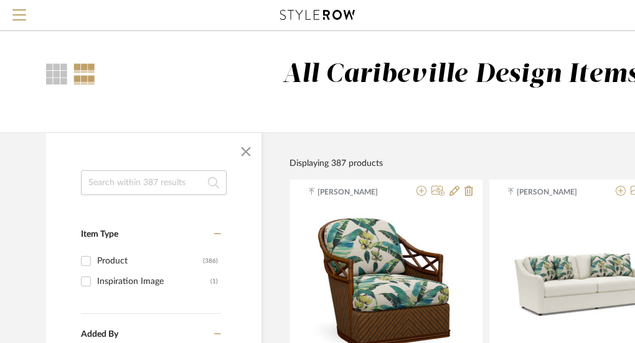
click at [148, 181] on input at bounding box center [154, 182] width 146 height 25
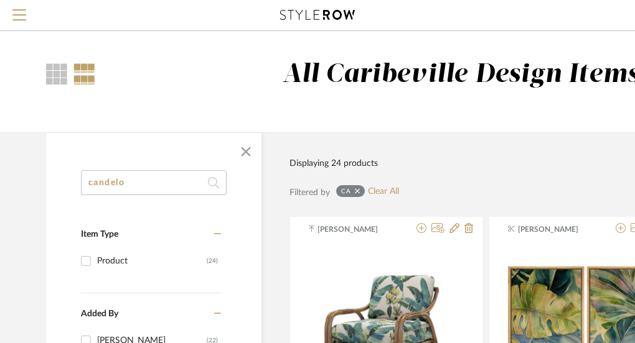
type input "candelo"
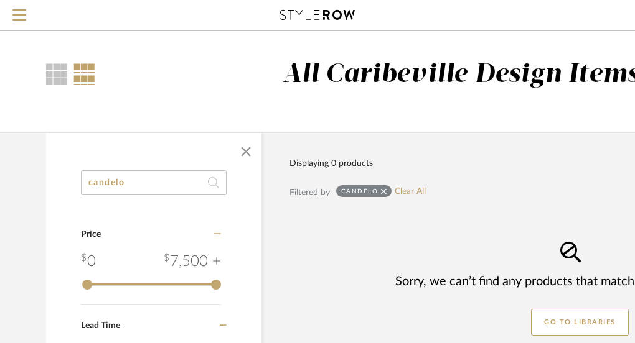
drag, startPoint x: 161, startPoint y: 179, endPoint x: 70, endPoint y: 179, distance: 91.5
click at [70, 179] on div "candelo Category Price 0 7,500 + 0 7500 Lead Time Weeks In Stock" at bounding box center [153, 296] width 215 height 253
type input "throw"
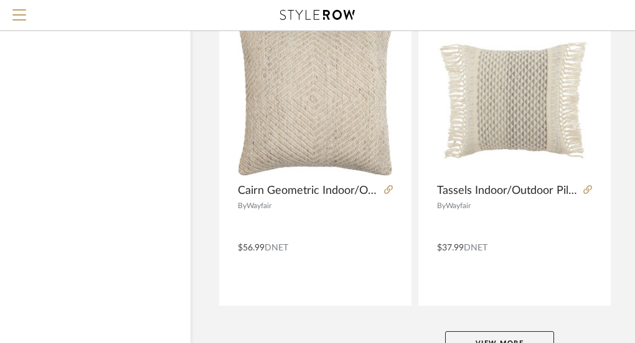
scroll to position [5726, 71]
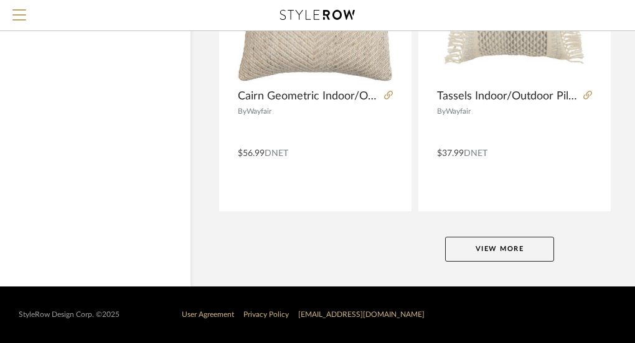
click at [491, 249] on button "View More" at bounding box center [499, 249] width 109 height 25
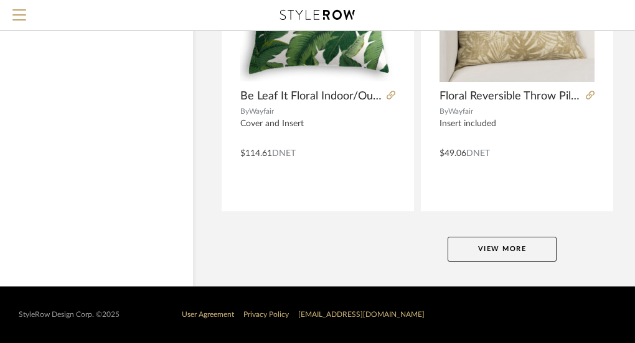
scroll to position [11452, 70]
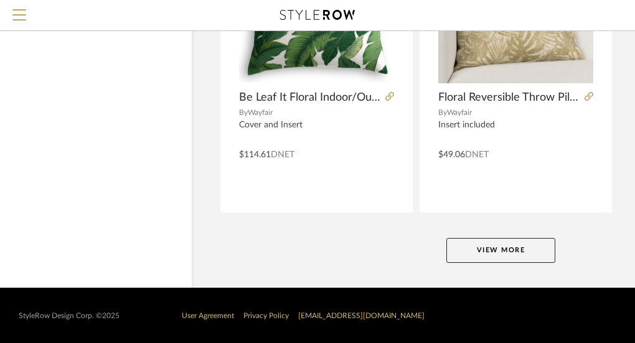
click at [491, 249] on button "View More" at bounding box center [500, 250] width 109 height 25
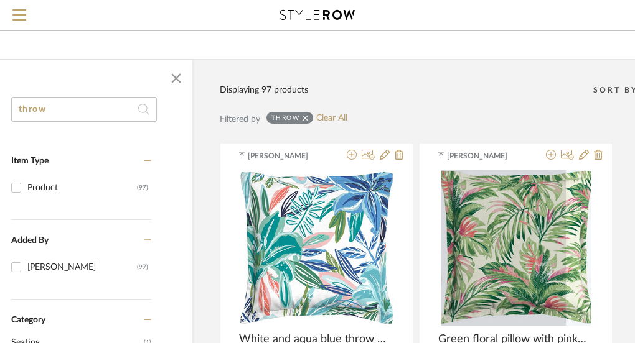
scroll to position [0, 70]
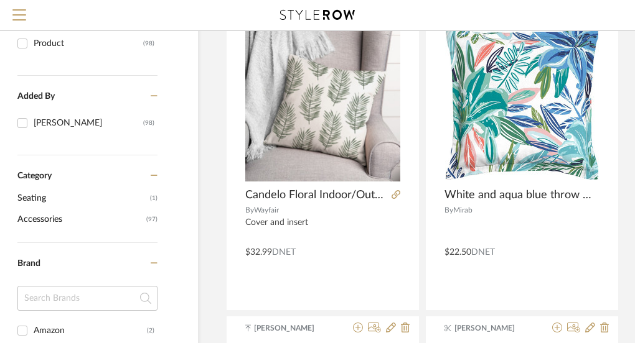
scroll to position [200, 63]
